Goal: Task Accomplishment & Management: Manage account settings

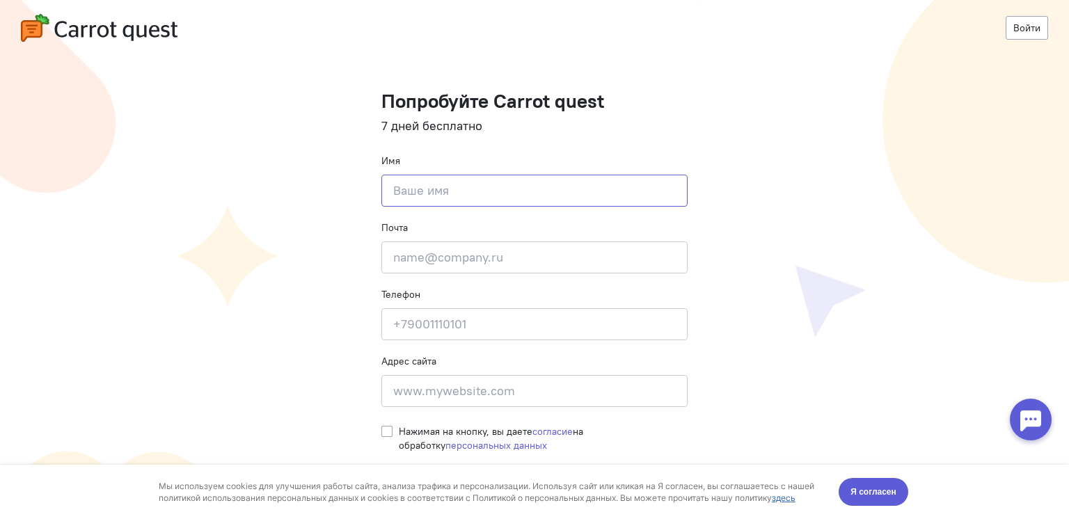
click at [511, 181] on input at bounding box center [534, 191] width 306 height 32
click at [525, 257] on input "email" at bounding box center [534, 257] width 306 height 32
click at [530, 319] on input at bounding box center [534, 324] width 306 height 32
click at [551, 390] on input at bounding box center [534, 391] width 306 height 32
click at [462, 192] on input at bounding box center [534, 191] width 306 height 32
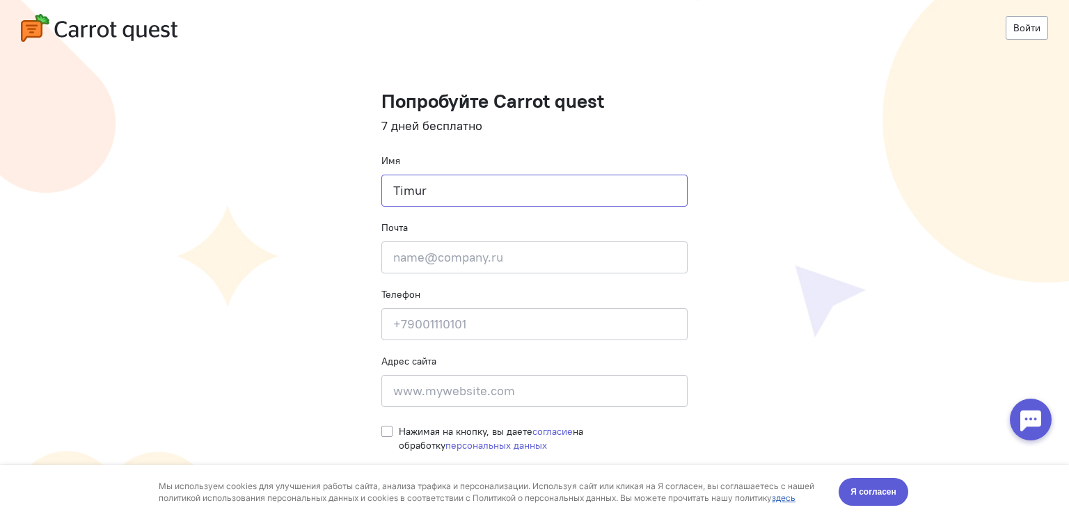
type input "Timur"
click at [447, 256] on input "email" at bounding box center [534, 257] width 306 height 32
type input "2494369@gmail.com"
click at [432, 315] on input at bounding box center [534, 324] width 306 height 32
type input "9773309611"
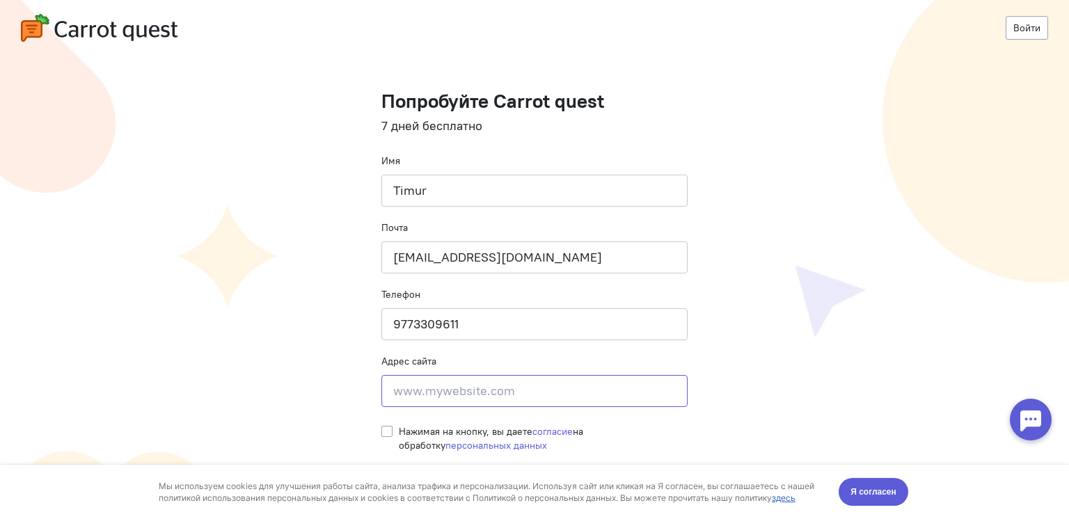
click at [415, 390] on input at bounding box center [534, 391] width 306 height 32
type input "[DOMAIN_NAME]"
click at [399, 430] on label "Нажимая на кнопку, вы даете согласие на обработку персональных данных" at bounding box center [543, 438] width 289 height 28
click at [384, 430] on input "Нажимая на кнопку, вы даете согласие на обработку персональных данных" at bounding box center [386, 430] width 11 height 13
checkbox input "true"
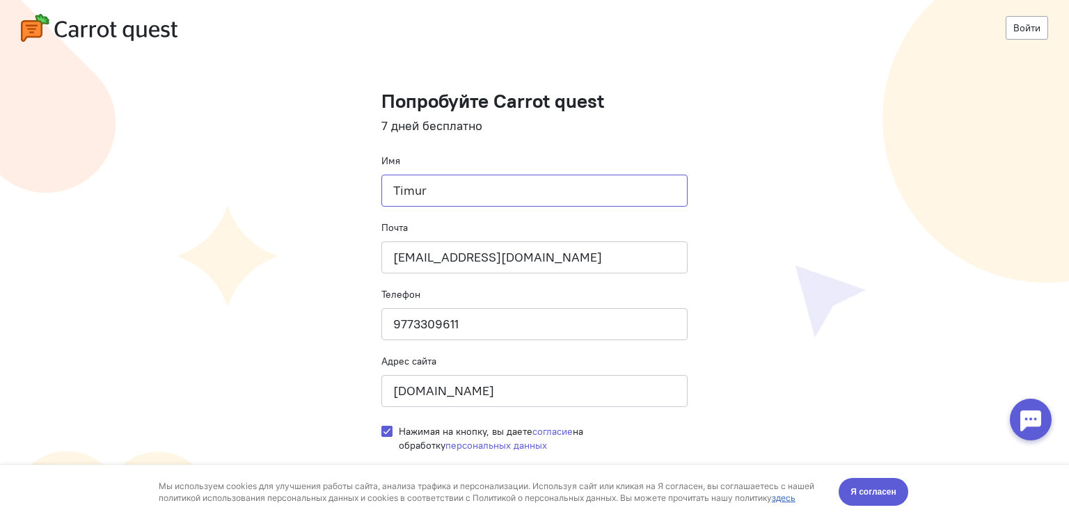
drag, startPoint x: 485, startPoint y: 189, endPoint x: 273, endPoint y: 214, distance: 213.6
click at [273, 214] on cq-registration "Войти Попробуйте Carrot quest 7 дней бесплатно Имя Timur Почта 2494369@gmail.co…" at bounding box center [534, 259] width 1069 height 519
type input "Тимур"
click at [567, 269] on input "2494369@gmail.com" at bounding box center [534, 257] width 306 height 32
click at [746, 296] on cq-registration "Войти Попробуйте Carrot quest 7 дней бесплатно Имя Тимур Почта 2494369@gmail.co…" at bounding box center [534, 259] width 1069 height 519
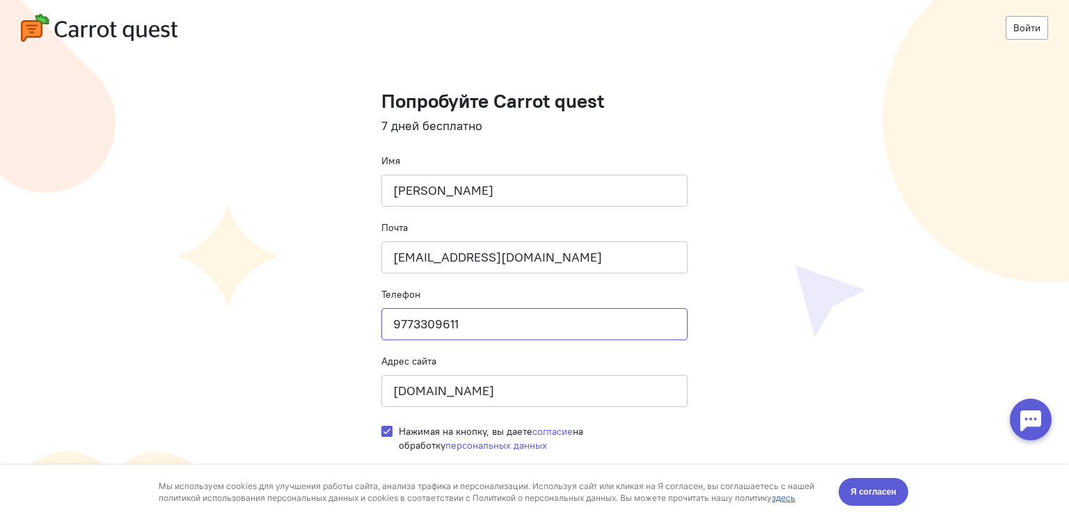
click at [390, 326] on input "9773309611" at bounding box center [534, 324] width 306 height 32
type input "89773309611"
click at [767, 372] on cq-registration "Войти Попробуйте Carrot quest 7 дней бесплатно Имя Тимур Почта 2494369@gmail.co…" at bounding box center [534, 259] width 1069 height 519
click at [872, 491] on span "Я согласен" at bounding box center [873, 492] width 46 height 14
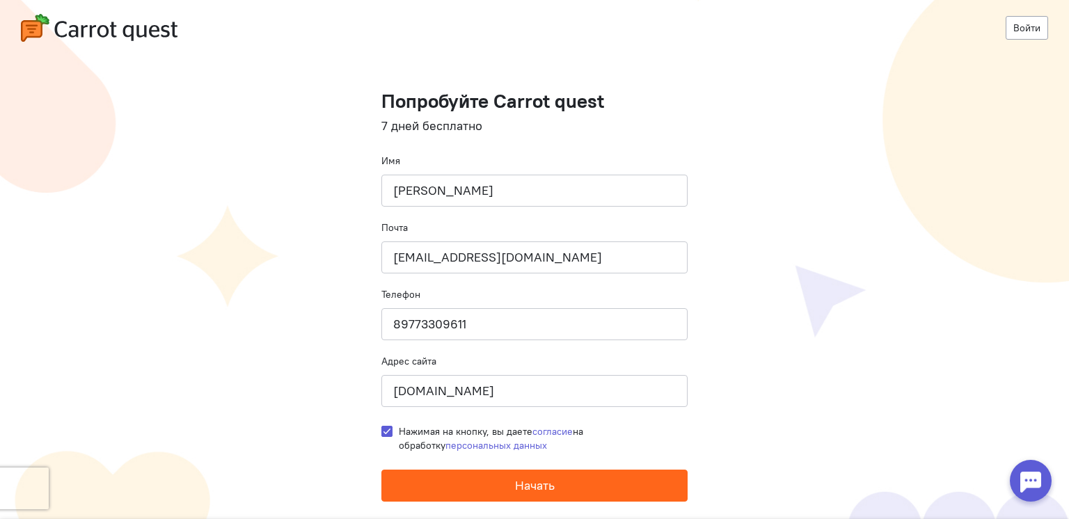
click at [541, 489] on span "Начать" at bounding box center [535, 485] width 40 height 16
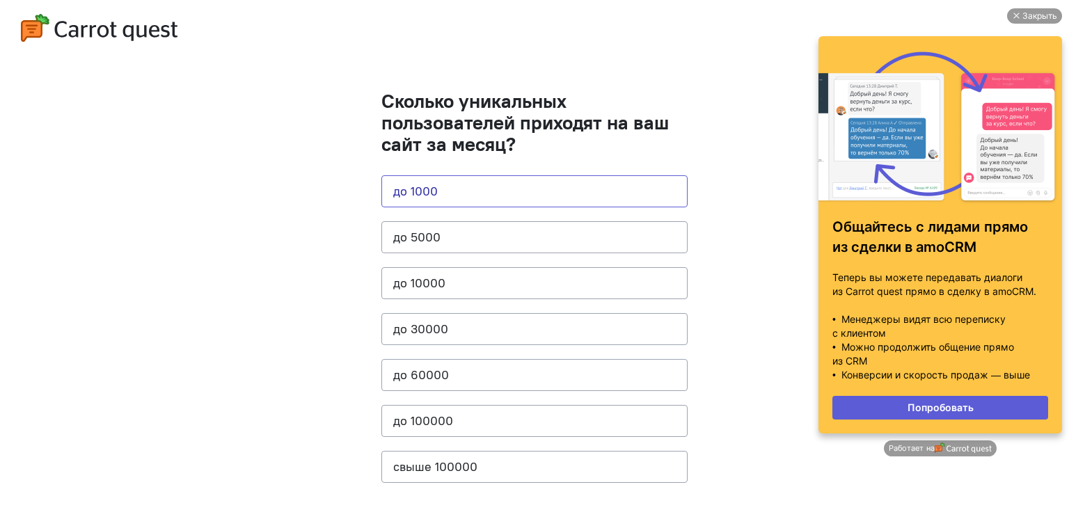
click at [405, 196] on button "до 1000" at bounding box center [534, 191] width 306 height 32
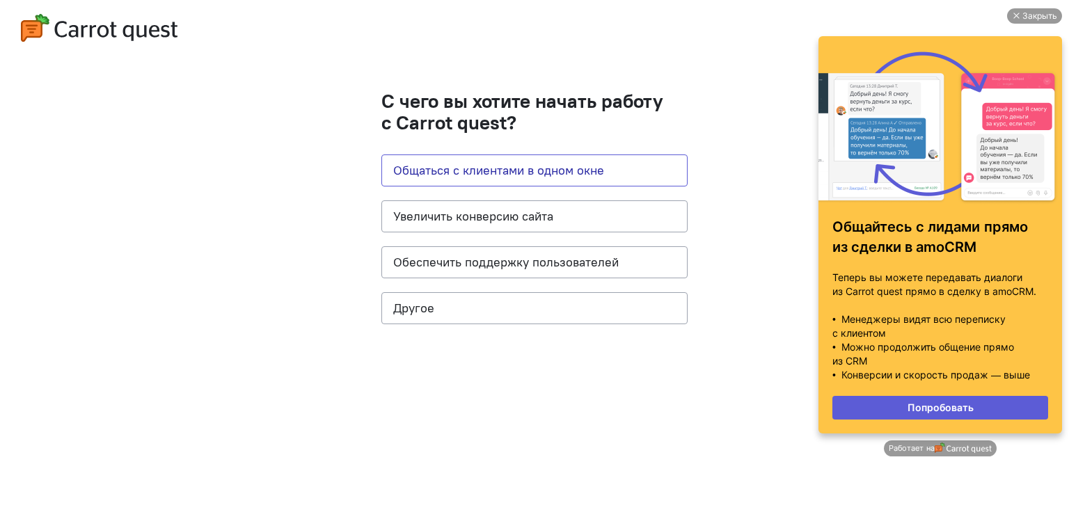
click at [450, 175] on button "Общаться с клиентами в одном окне" at bounding box center [534, 170] width 306 height 32
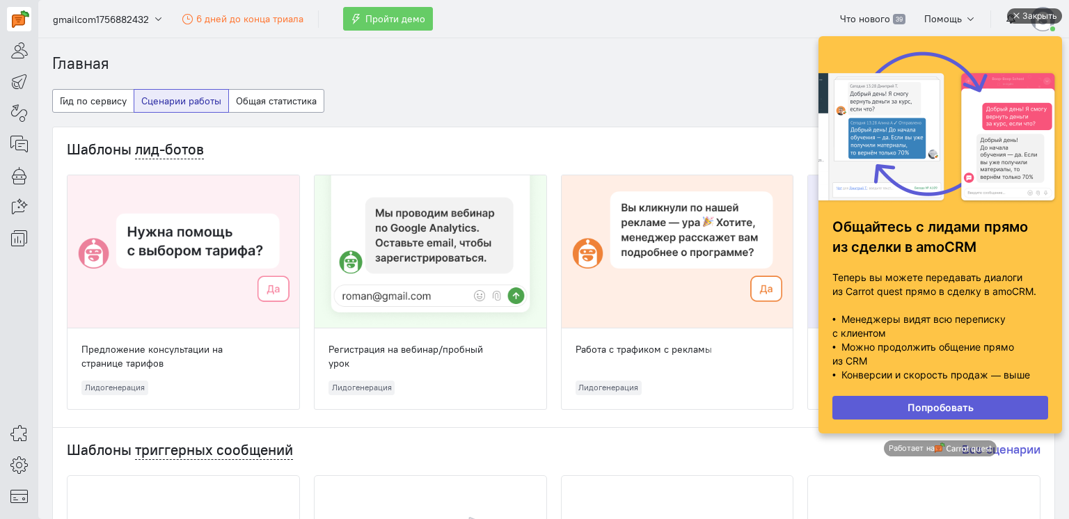
click at [1024, 17] on div "Закрыть" at bounding box center [1039, 15] width 35 height 15
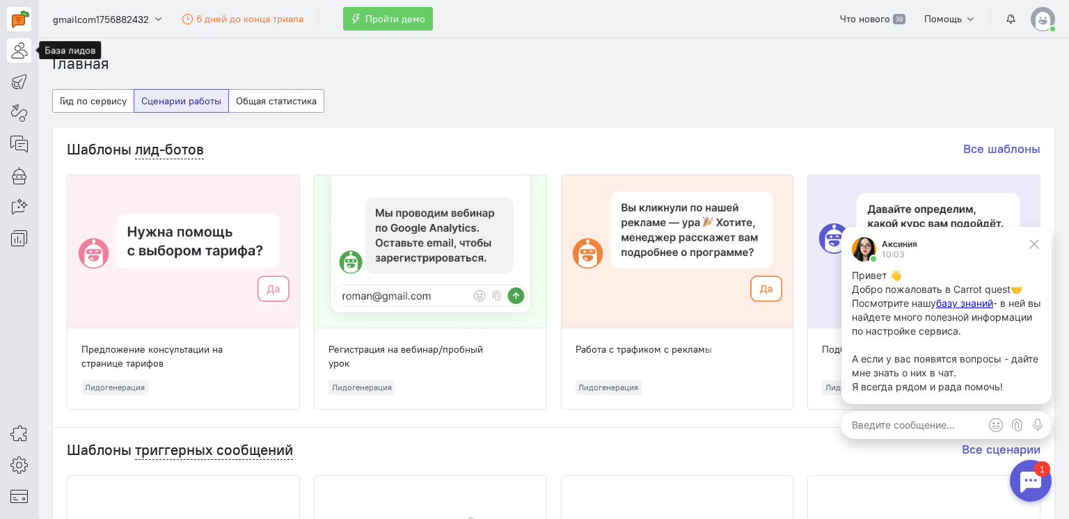
click at [18, 51] on icon at bounding box center [18, 50] width 17 height 17
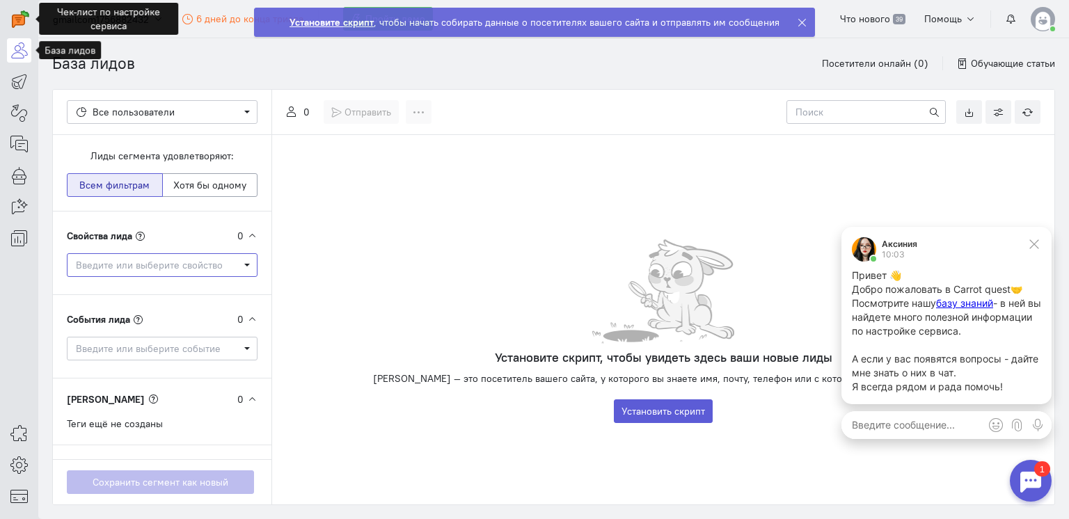
click at [238, 264] on span "Введите или выберите свойство" at bounding box center [162, 265] width 173 height 14
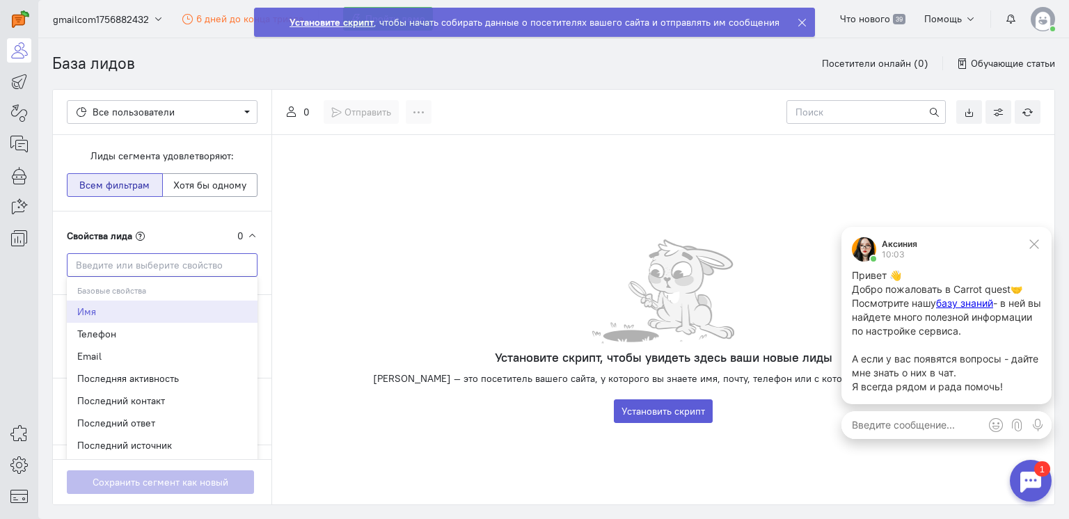
click at [241, 262] on input "Select box" at bounding box center [162, 265] width 191 height 24
click at [234, 216] on div "Свойства лида 0 Введите или выберите свойство Базовые свойства Имя Телефон Emai…" at bounding box center [162, 254] width 218 height 84
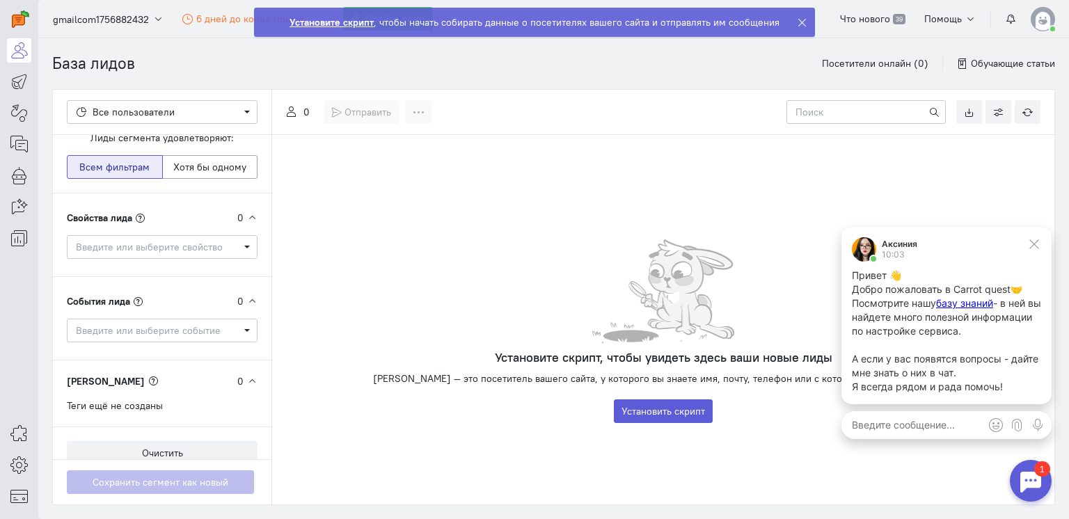
scroll to position [35, 0]
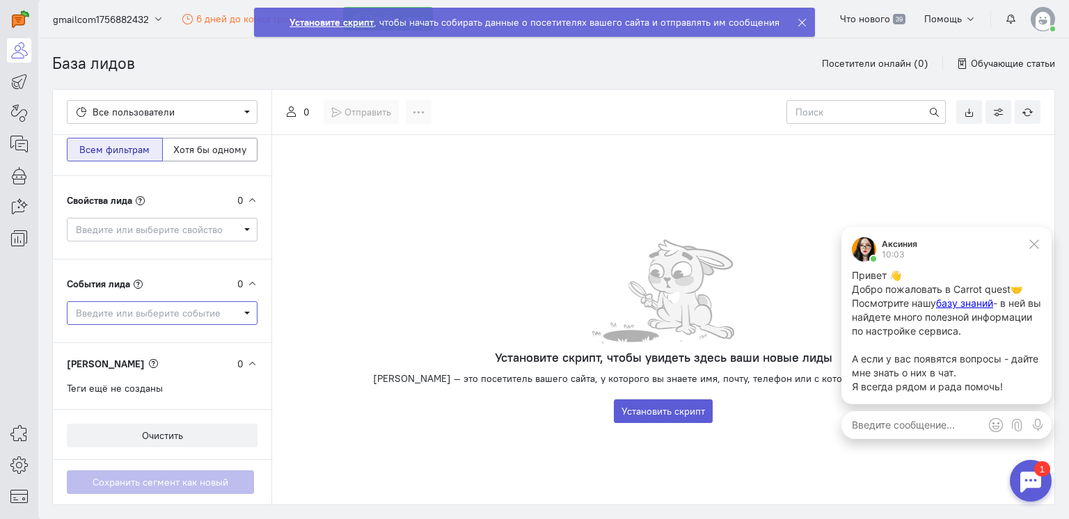
click at [114, 311] on span "Введите или выберите событие" at bounding box center [157, 313] width 163 height 14
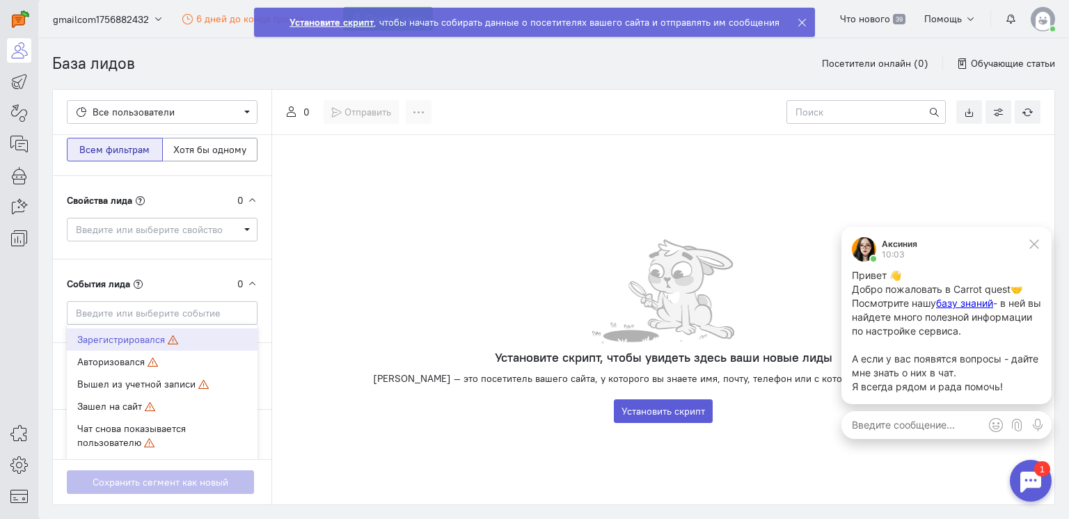
click at [45, 95] on div "База лидов Посетители онлайн (0) Обучающие статьи Поиск по сегментам Все пользо…" at bounding box center [553, 278] width 1031 height 481
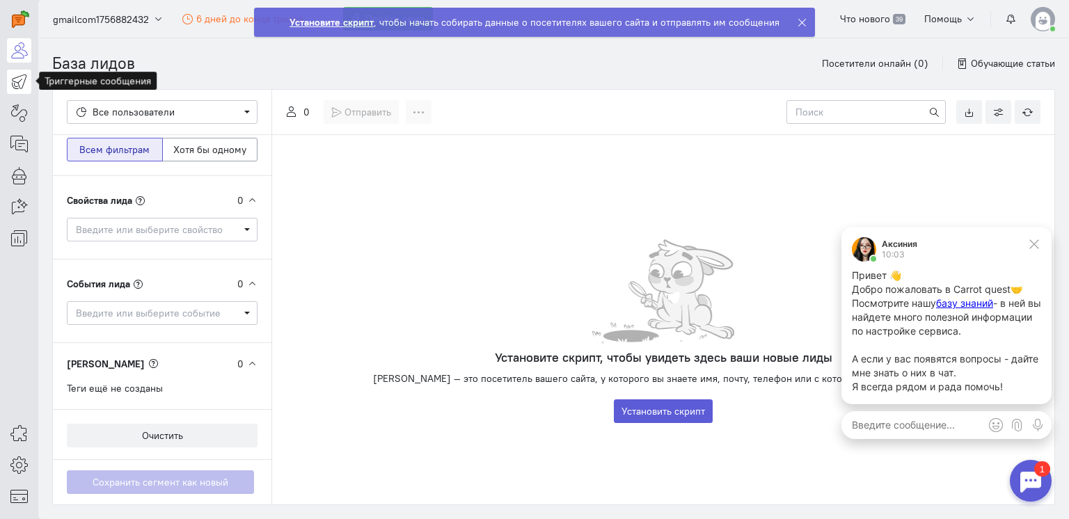
click at [17, 79] on icon at bounding box center [18, 81] width 17 height 17
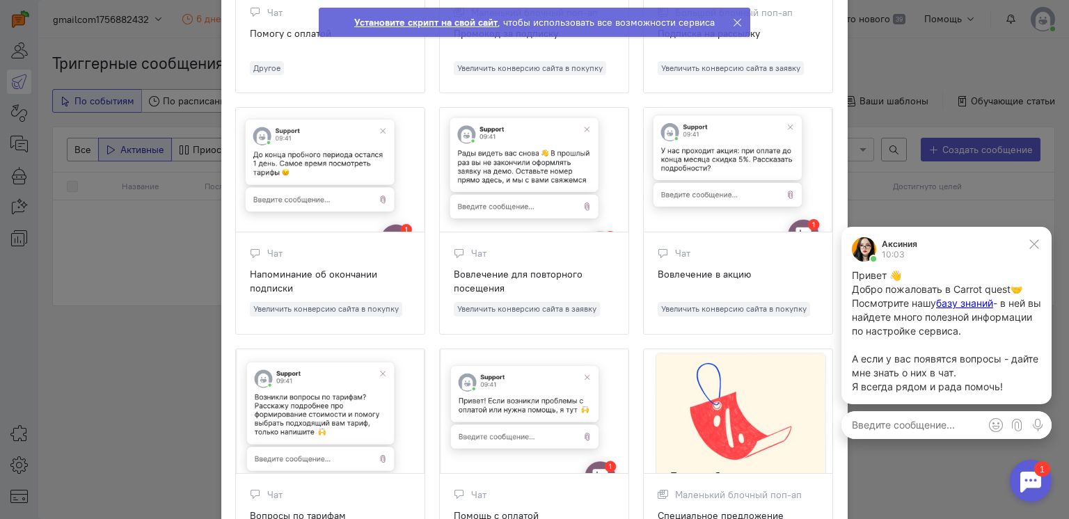
scroll to position [1002, 0]
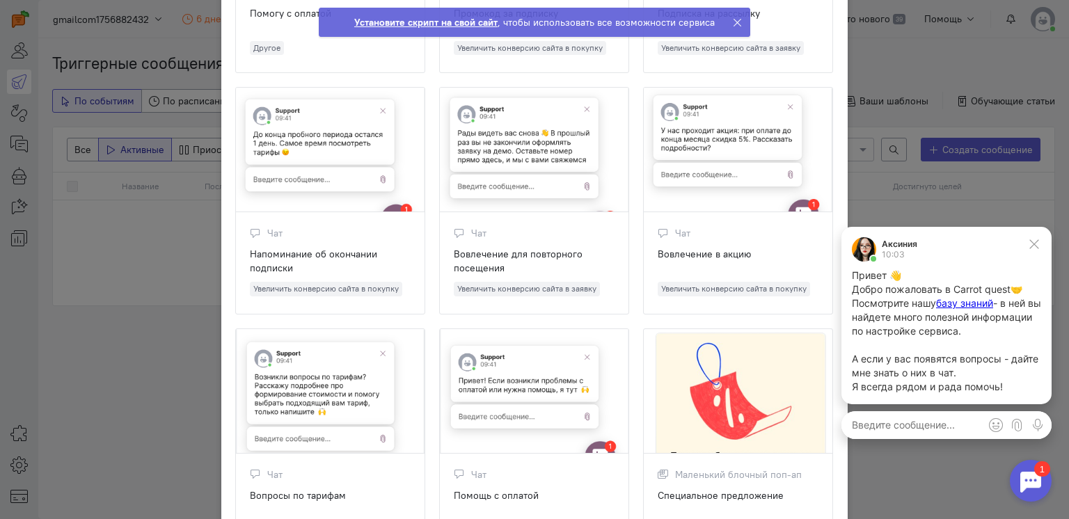
click at [439, 23] on strong "Установите скрипт на свой сайт" at bounding box center [425, 22] width 143 height 13
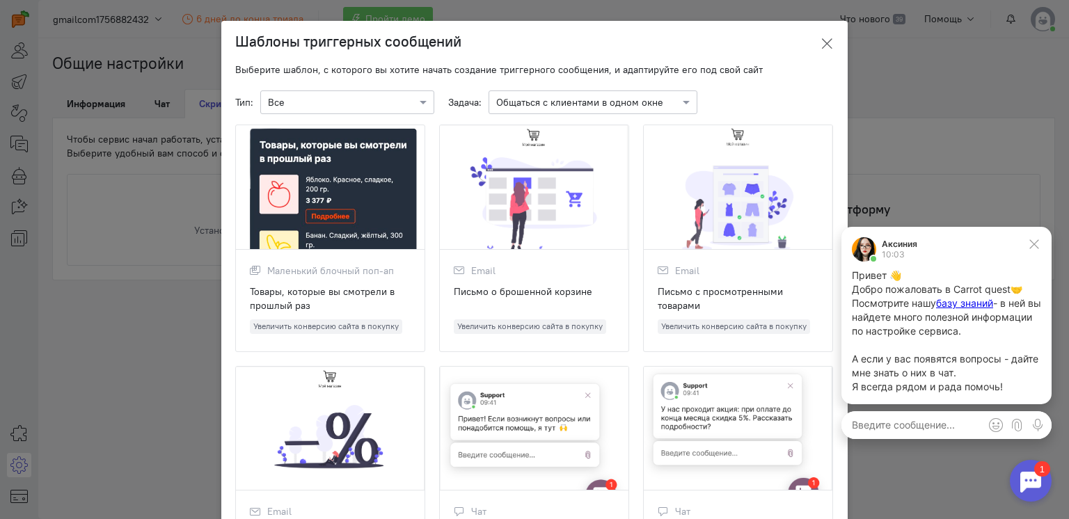
click at [824, 42] on icon at bounding box center [827, 44] width 14 height 14
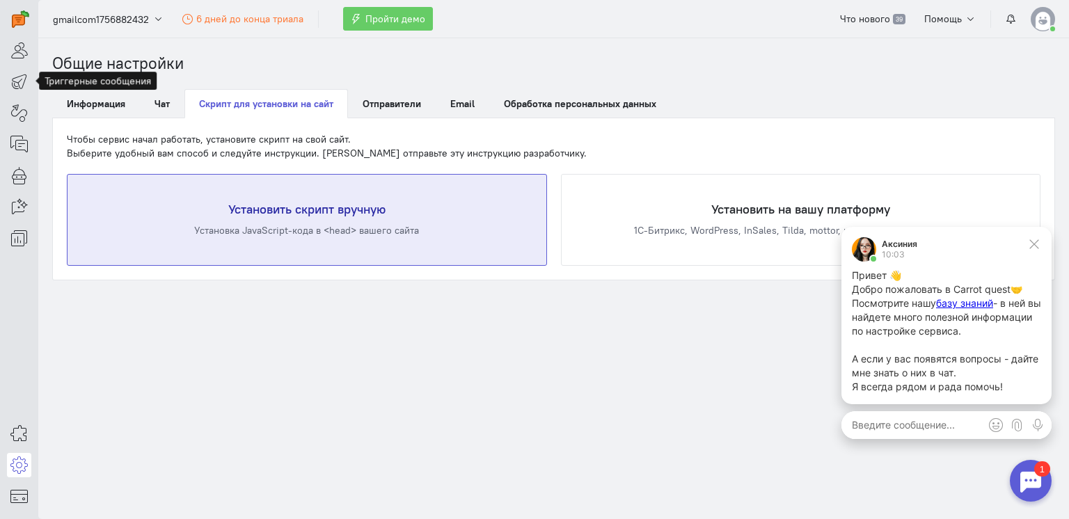
click at [274, 215] on h4 "Установить скрипт вручную" at bounding box center [306, 209] width 423 height 14
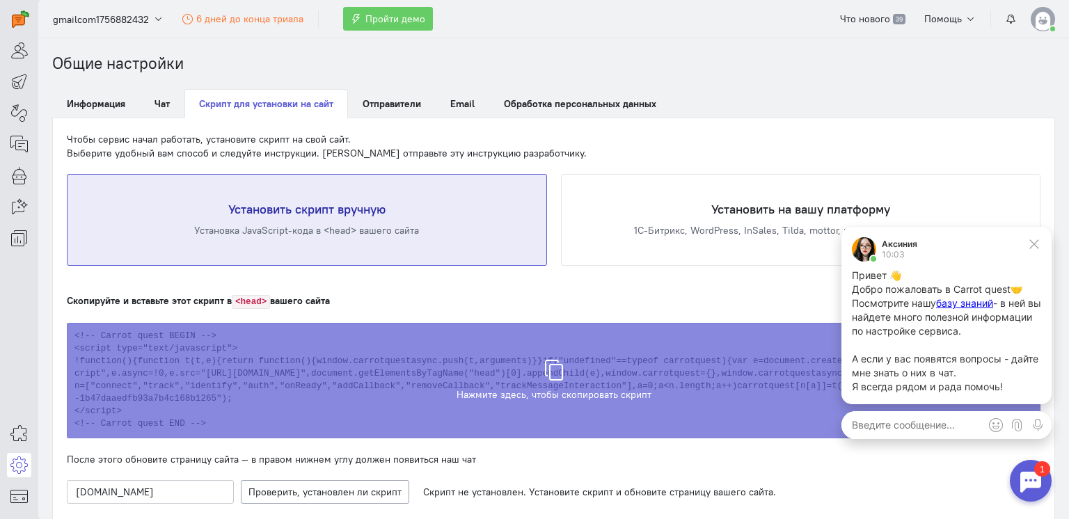
drag, startPoint x: 298, startPoint y: 149, endPoint x: 291, endPoint y: 148, distance: 7.1
click at [298, 149] on span "Чтобы сервис начал работать, установите скрипт на свой сайт. Выберите удобный в…" at bounding box center [209, 146] width 284 height 26
click at [18, 113] on icon at bounding box center [18, 112] width 17 height 17
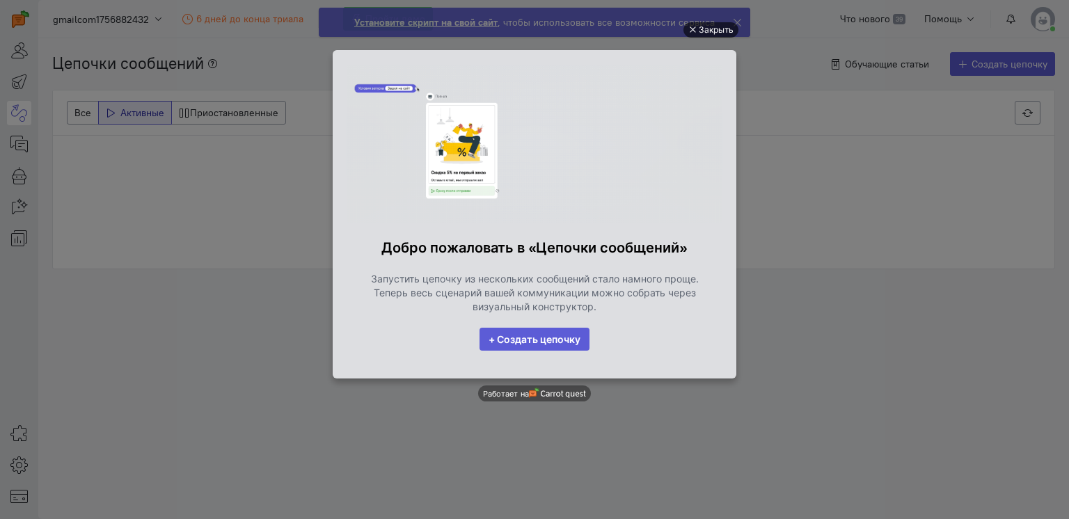
click at [714, 30] on div "Закрыть" at bounding box center [716, 29] width 35 height 15
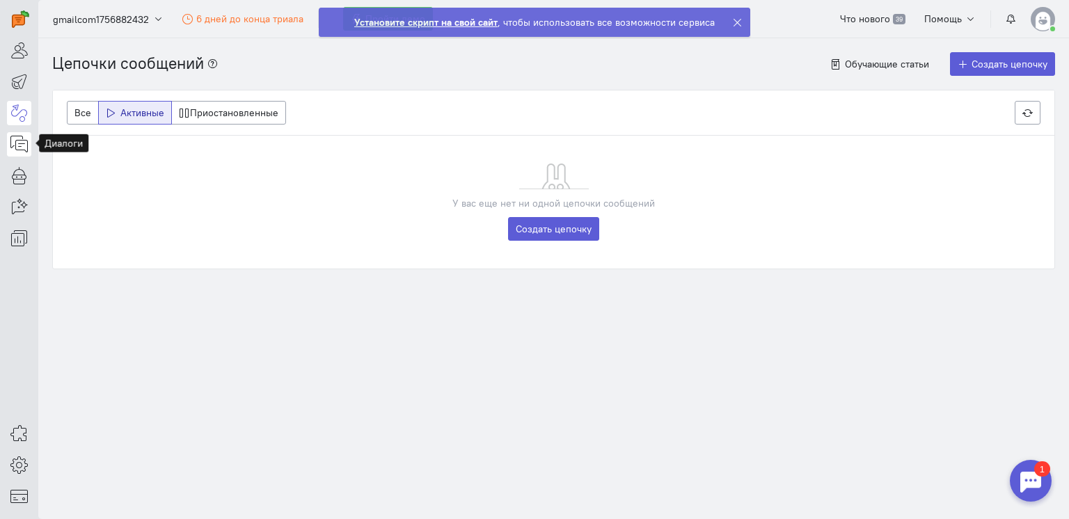
click at [14, 143] on icon at bounding box center [18, 144] width 17 height 17
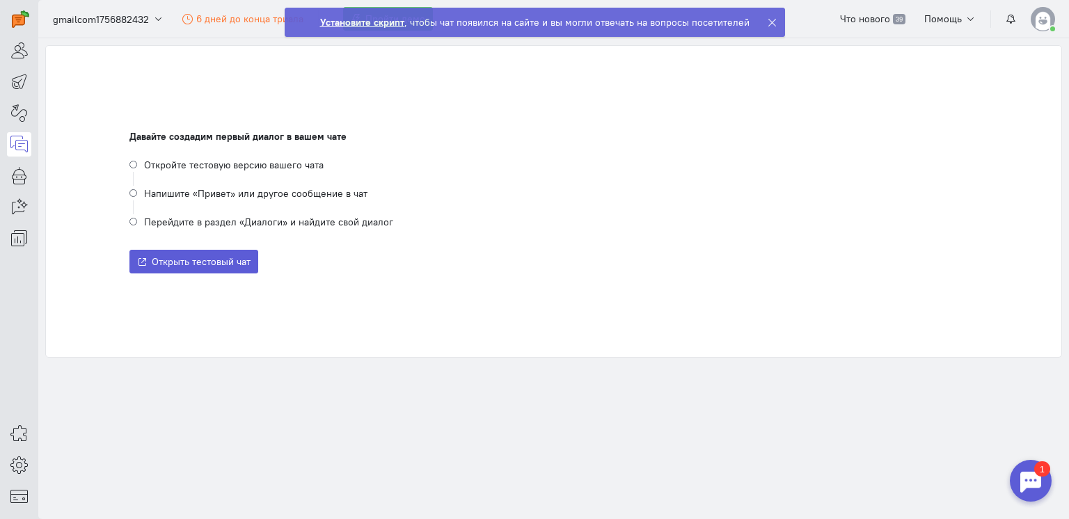
click at [134, 221] on li "Перейдите в раздел «Диалоги» и найдите свой диалог" at bounding box center [553, 221] width 848 height 15
click at [136, 194] on li "Напишите «Привет» или другое сообщение в чат" at bounding box center [553, 200] width 848 height 29
click at [136, 161] on li "Откройте тестовую версию вашего чата" at bounding box center [553, 171] width 848 height 29
click at [17, 178] on icon at bounding box center [18, 175] width 17 height 17
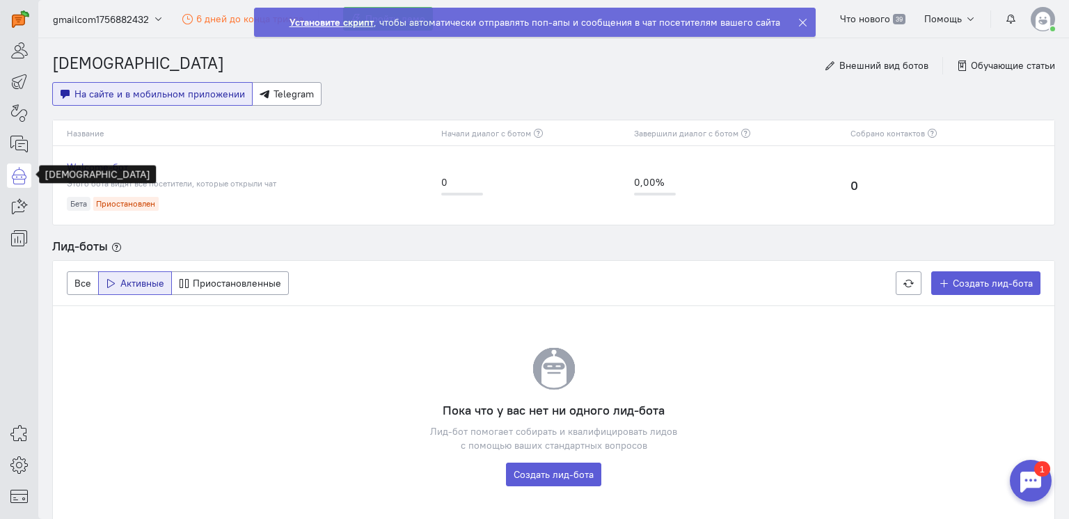
click at [124, 111] on div "[DEMOGRAPHIC_DATA] Внешний вид ботов Обучающие статьи На сайте и в мобильном пр…" at bounding box center [553, 311] width 1031 height 546
click at [21, 207] on icon at bounding box center [18, 206] width 17 height 17
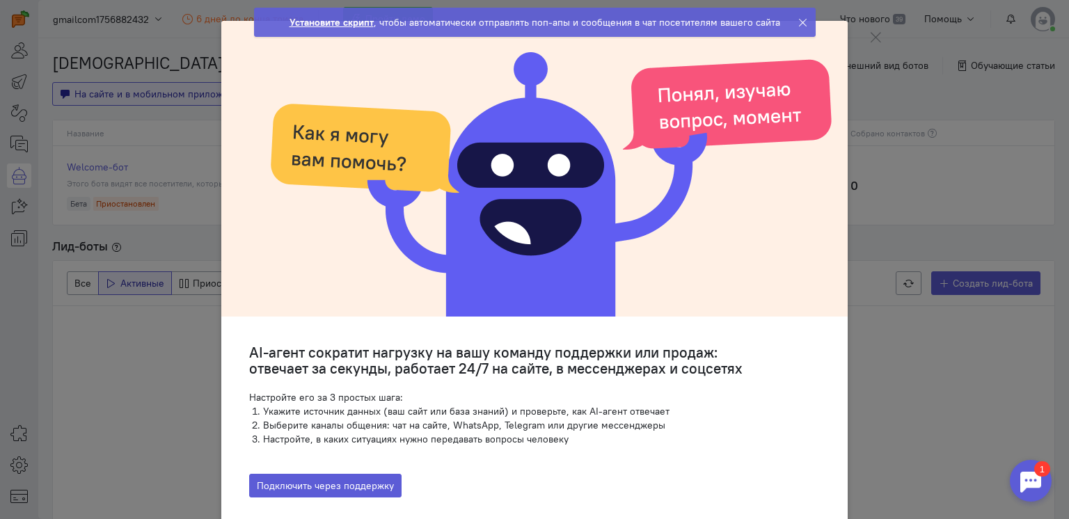
scroll to position [27, 0]
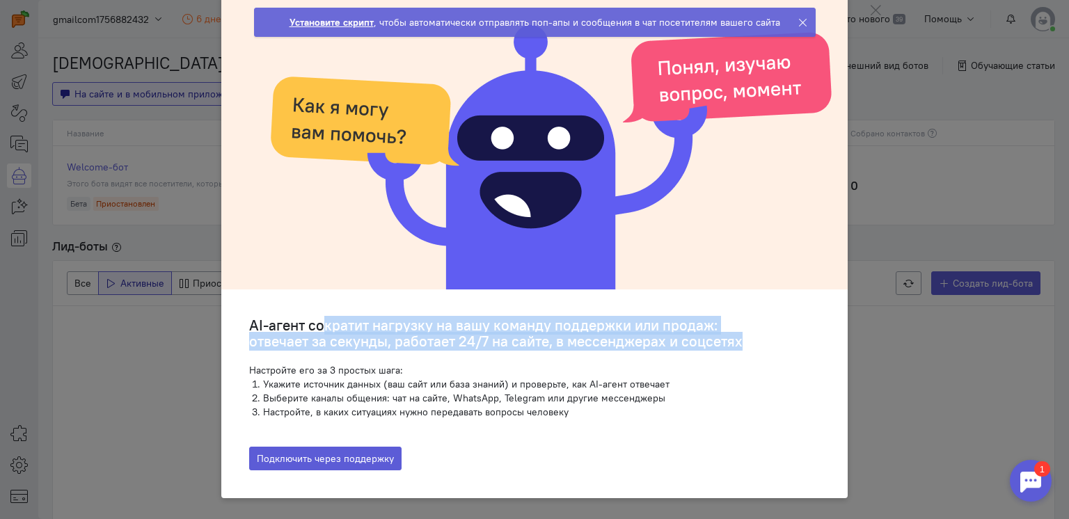
drag, startPoint x: 317, startPoint y: 324, endPoint x: 654, endPoint y: 350, distance: 338.5
click at [640, 351] on div "AI-агент сократит нагрузку на вашу команду поддержки или продаж: отвечает за се…" at bounding box center [534, 367] width 626 height 157
click at [661, 350] on div "AI-агент сократит нагрузку на вашу команду поддержки или продаж: отвечает за се…" at bounding box center [534, 367] width 626 height 157
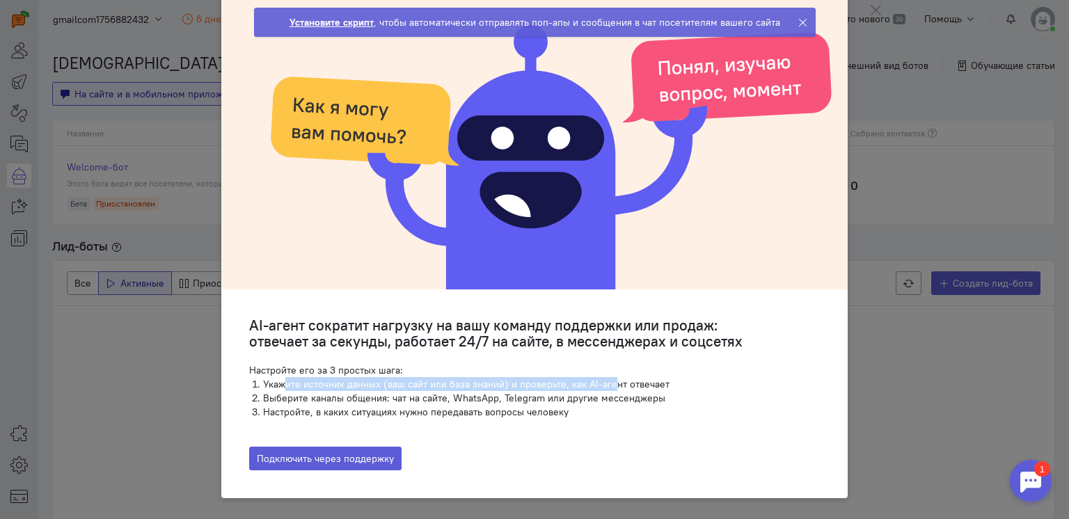
drag, startPoint x: 277, startPoint y: 381, endPoint x: 628, endPoint y: 388, distance: 351.5
click at [619, 388] on li "Укажите источник данных (ваш сайт или база знаний) и проверьте, как AI-агент от…" at bounding box center [541, 384] width 557 height 14
click at [646, 385] on li "Укажите источник данных (ваш сайт или база знаний) и проверьте, как AI-агент от…" at bounding box center [541, 384] width 557 height 14
drag, startPoint x: 646, startPoint y: 385, endPoint x: 258, endPoint y: 386, distance: 388.3
click at [263, 386] on li "Укажите источник данных (ваш сайт или база знаний) и проверьте, как AI-агент от…" at bounding box center [541, 384] width 557 height 14
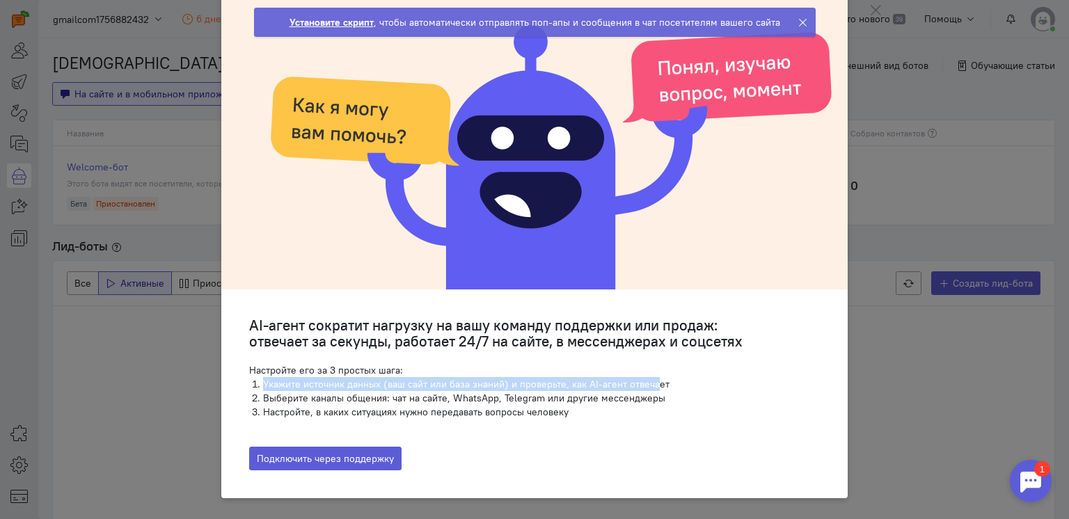
click at [263, 386] on li "Укажите источник данных (ваш сайт или база знаний) и проверьте, как AI-агент от…" at bounding box center [541, 384] width 557 height 14
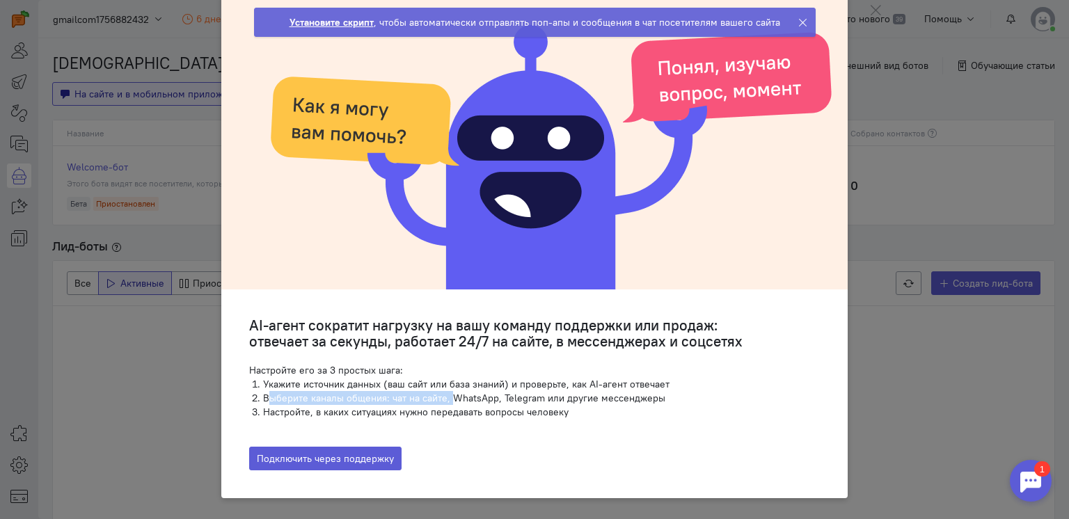
drag, startPoint x: 262, startPoint y: 396, endPoint x: 483, endPoint y: 402, distance: 220.7
click at [465, 402] on li "Выберите каналы общения: чат на сайте, WhatsApp, Telegram или другие мессенджеры" at bounding box center [541, 398] width 557 height 14
click at [511, 404] on li "Выберите каналы общения: чат на сайте, WhatsApp, Telegram или другие мессенджеры" at bounding box center [541, 398] width 557 height 14
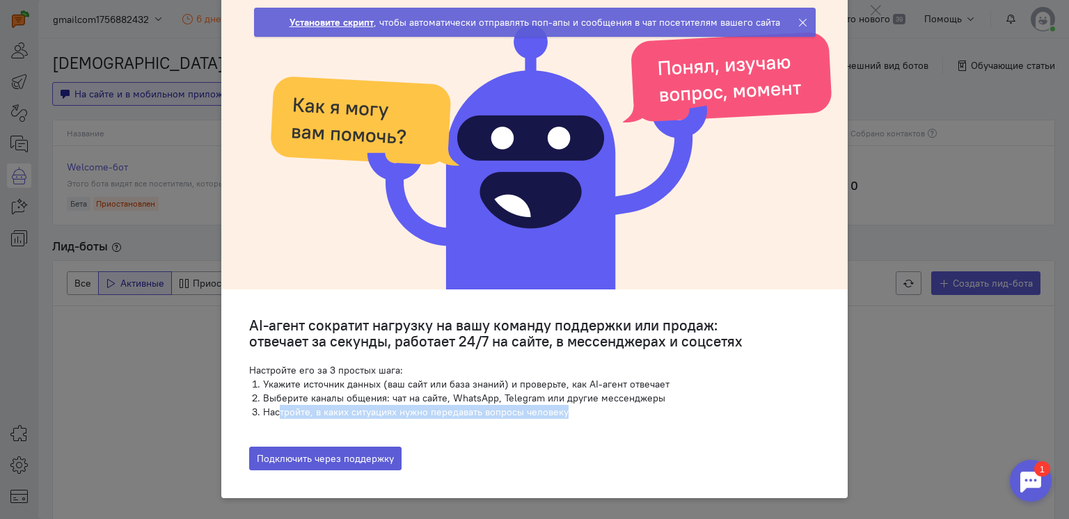
drag, startPoint x: 273, startPoint y: 409, endPoint x: 590, endPoint y: 414, distance: 316.6
click at [590, 414] on li "Настройте, в каких ситуациях нужно передавать вопросы человеку" at bounding box center [541, 412] width 557 height 14
click at [267, 397] on li "Выберите каналы общения: чат на сайте, WhatsApp, Telegram или другие мессенджеры" at bounding box center [541, 398] width 557 height 14
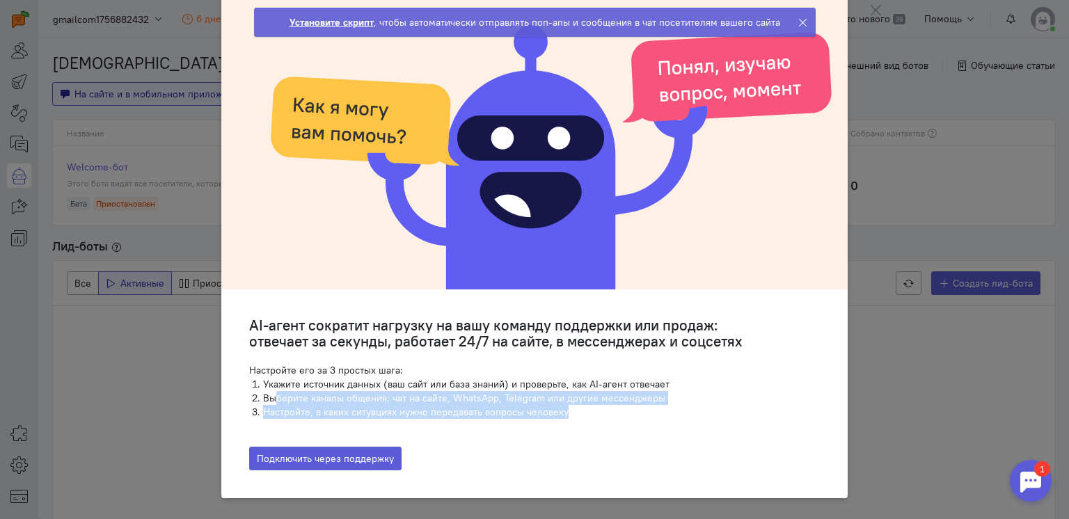
drag, startPoint x: 267, startPoint y: 397, endPoint x: 619, endPoint y: 411, distance: 351.7
click at [619, 411] on ol "Укажите источник данных (ваш сайт или база знаний) и проверьте, как AI-агент от…" at bounding box center [534, 398] width 571 height 42
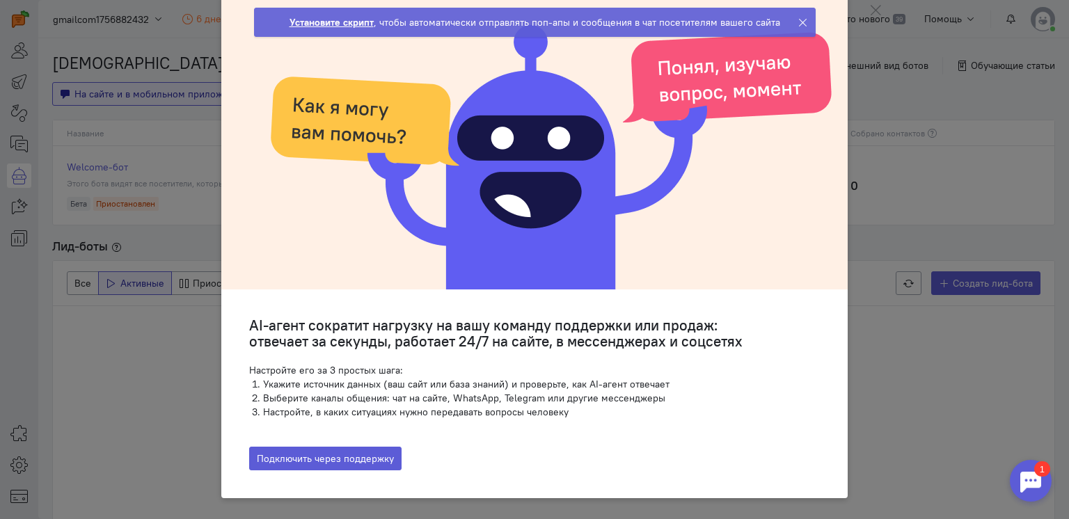
click at [376, 340] on h3 "AI-агент сократит нагрузку на вашу команду поддержки или продаж: отвечает за се…" at bounding box center [534, 333] width 571 height 32
click at [800, 22] on icon at bounding box center [802, 22] width 10 height 10
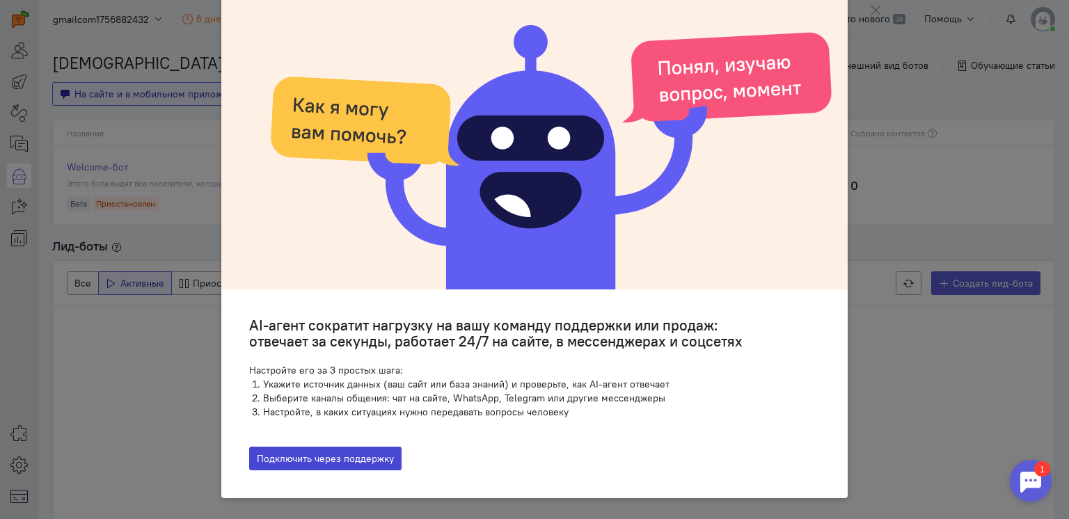
click at [345, 463] on button "Подключить через поддержку" at bounding box center [325, 459] width 152 height 24
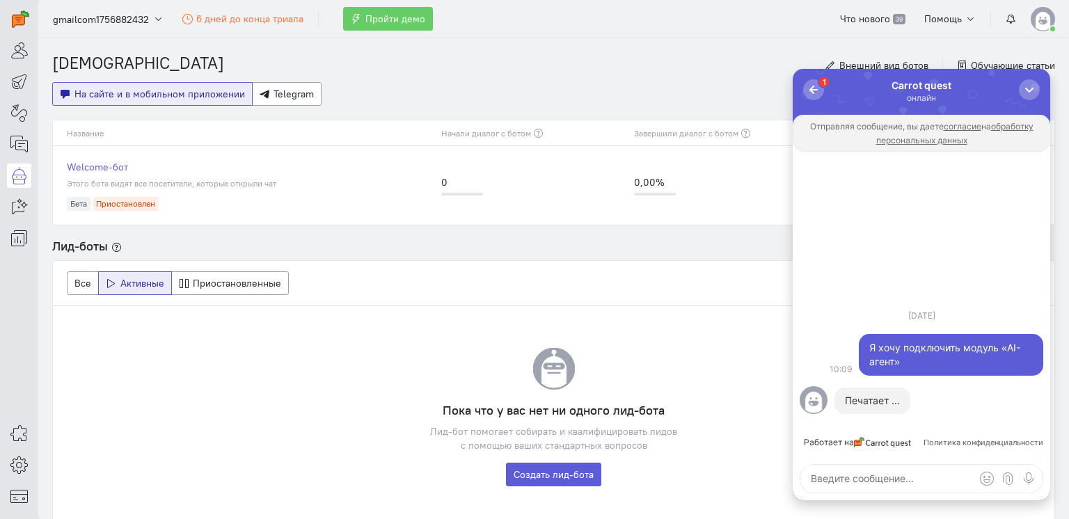
scroll to position [0, 0]
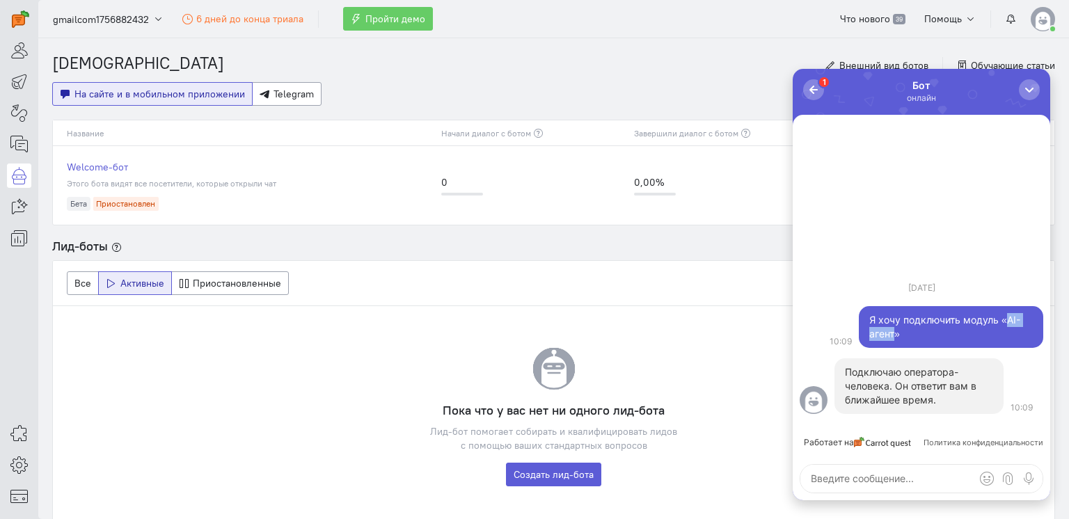
drag, startPoint x: 1010, startPoint y: 319, endPoint x: 895, endPoint y: 332, distance: 116.3
click at [895, 332] on div "Я хочу подключить модуль «AI-агент»" at bounding box center [951, 327] width 164 height 28
copy div "AI-агент"
click at [17, 207] on icon at bounding box center [18, 206] width 17 height 17
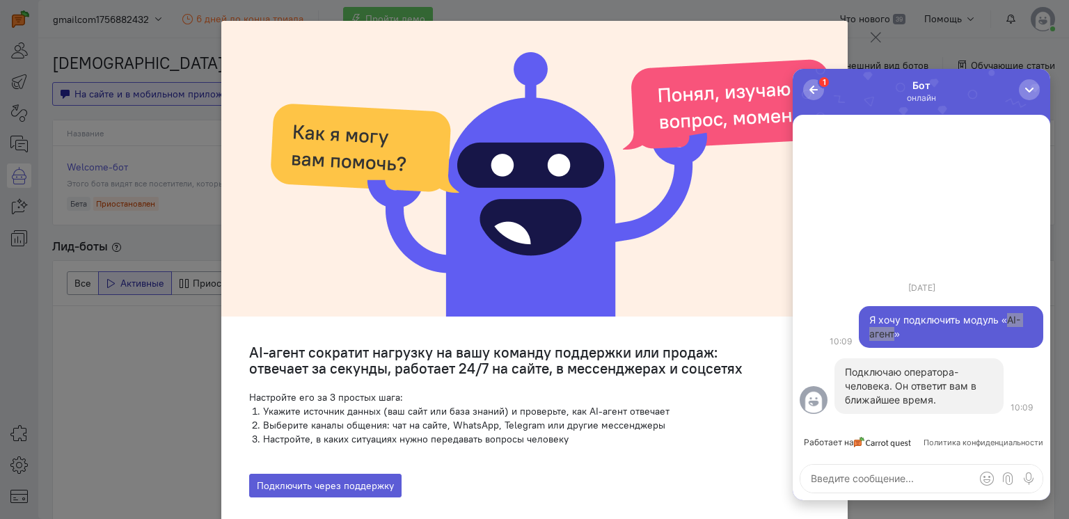
click at [861, 35] on button at bounding box center [875, 37] width 42 height 33
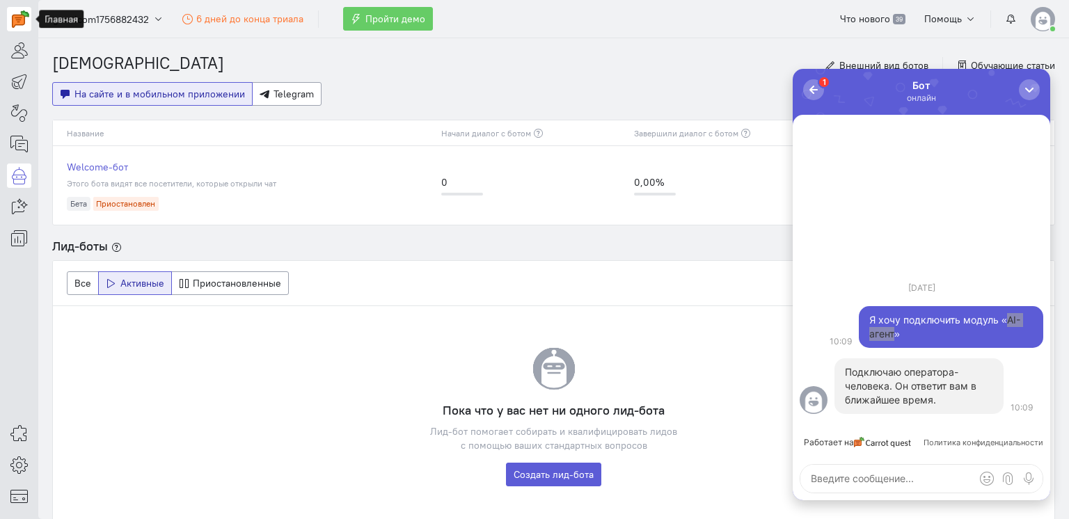
click at [19, 22] on img at bounding box center [20, 18] width 17 height 17
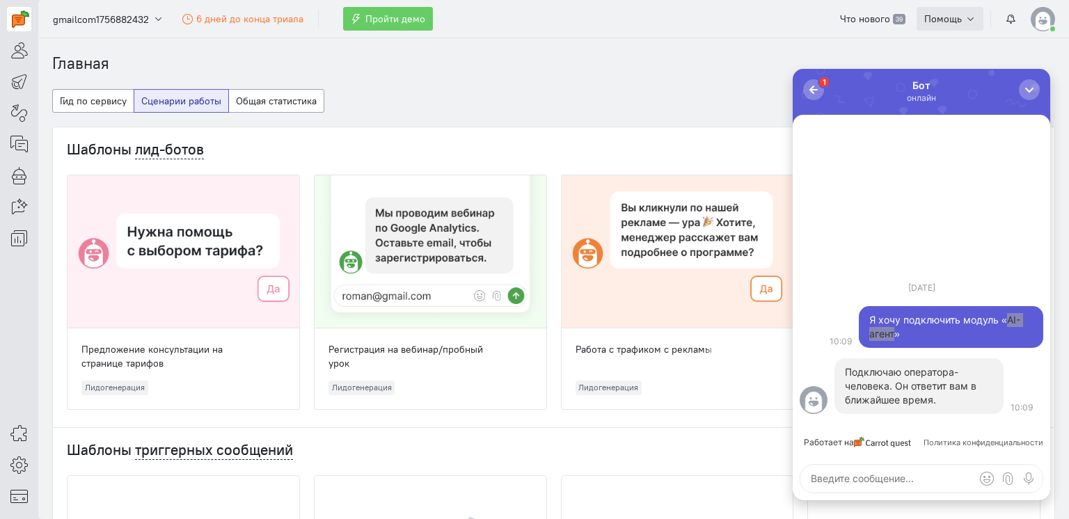
click at [962, 19] on button "Помощь" at bounding box center [949, 19] width 67 height 24
click at [17, 145] on icon at bounding box center [18, 144] width 17 height 17
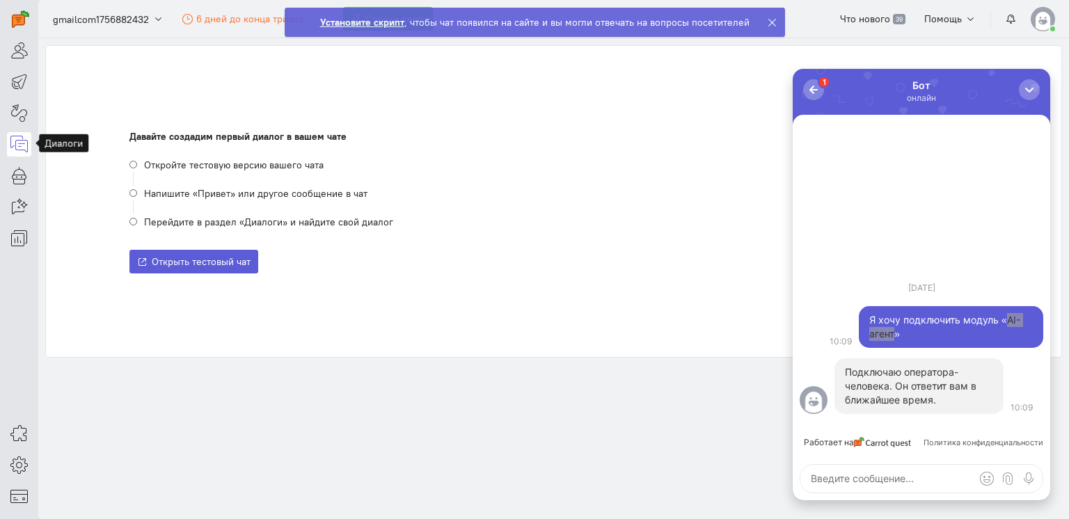
click at [17, 145] on icon at bounding box center [18, 144] width 17 height 17
click at [17, 239] on icon at bounding box center [18, 238] width 17 height 17
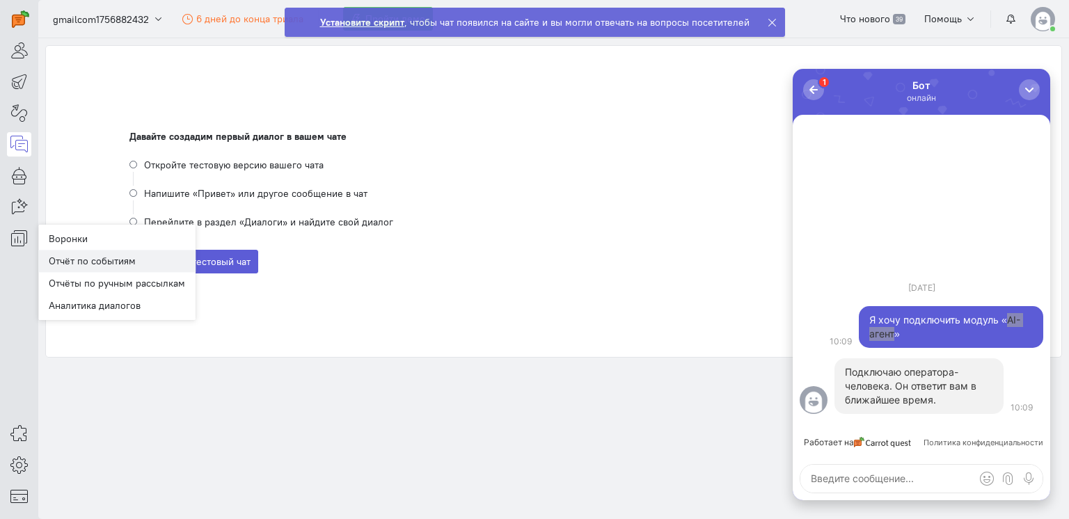
click at [83, 262] on link "Отчёт по событиям" at bounding box center [116, 261] width 157 height 22
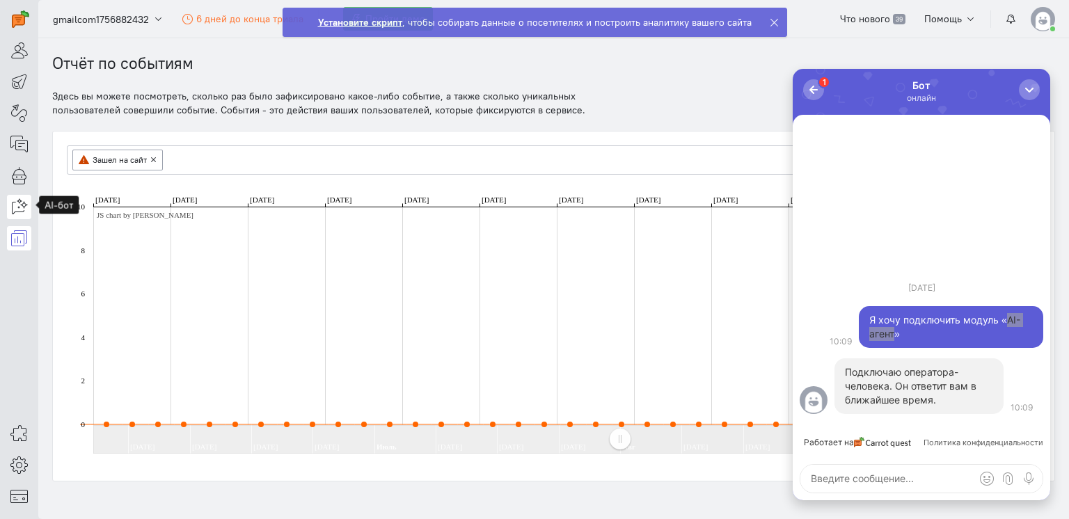
click at [20, 204] on icon at bounding box center [18, 206] width 17 height 17
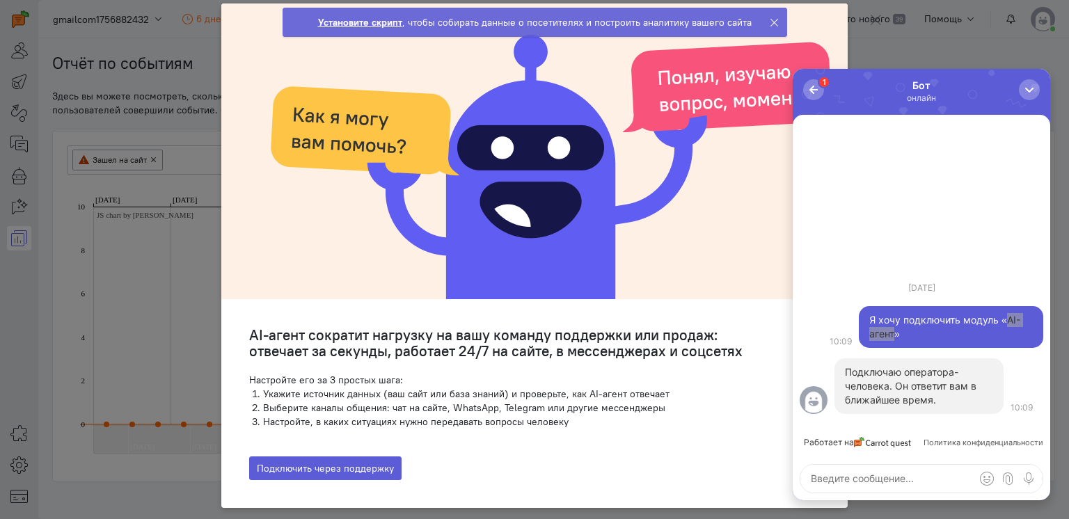
scroll to position [27, 0]
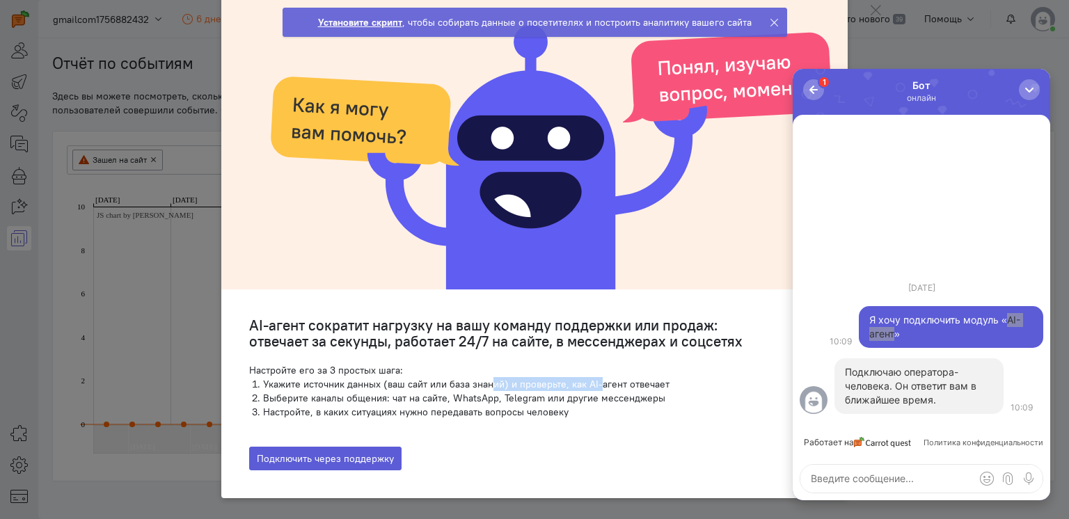
drag, startPoint x: 594, startPoint y: 384, endPoint x: 464, endPoint y: 379, distance: 129.5
click at [466, 379] on li "Укажите источник данных (ваш сайт или база знаний) и проверьте, как AI-агент от…" at bounding box center [541, 384] width 557 height 14
click at [463, 379] on li "Укажите источник данных (ваш сайт или база знаний) и проверьте, как AI-агент от…" at bounding box center [541, 384] width 557 height 14
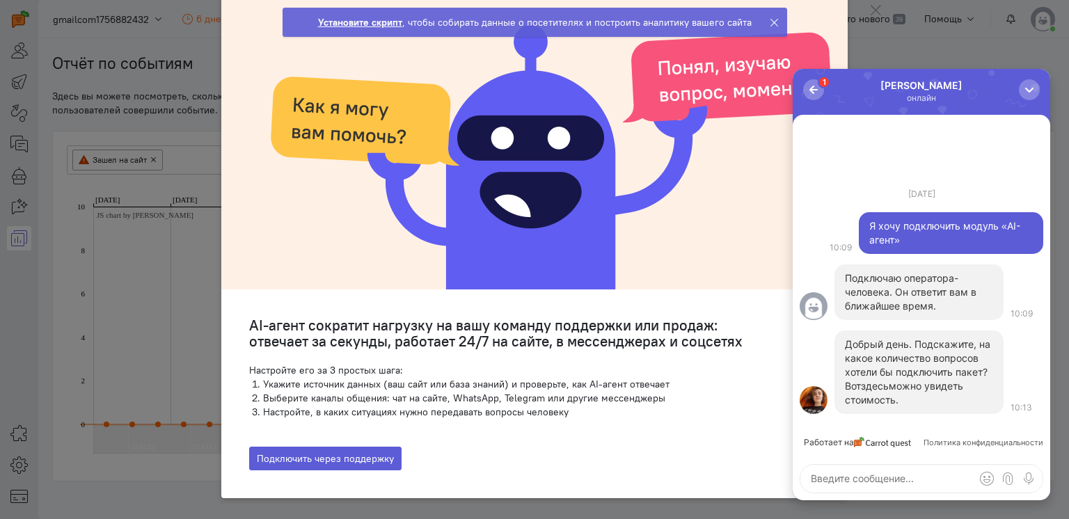
click at [875, 390] on link "здесь" at bounding box center [875, 386] width 28 height 12
click at [873, 15] on icon at bounding box center [875, 10] width 14 height 14
